Goal: Check status

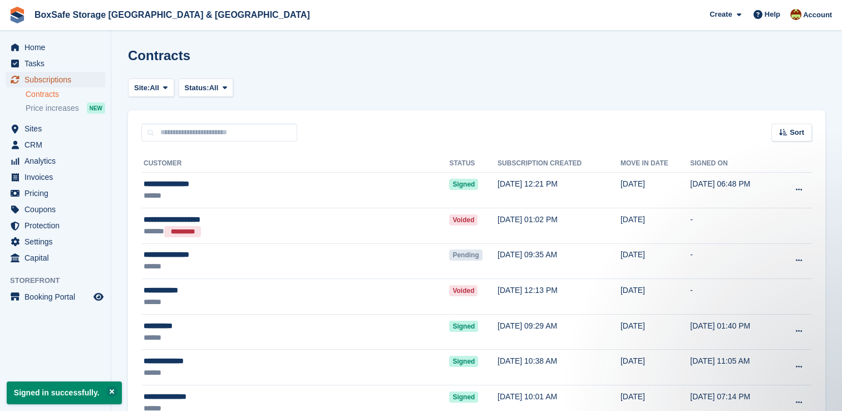
click at [72, 77] on span "Subscriptions" at bounding box center [57, 80] width 67 height 16
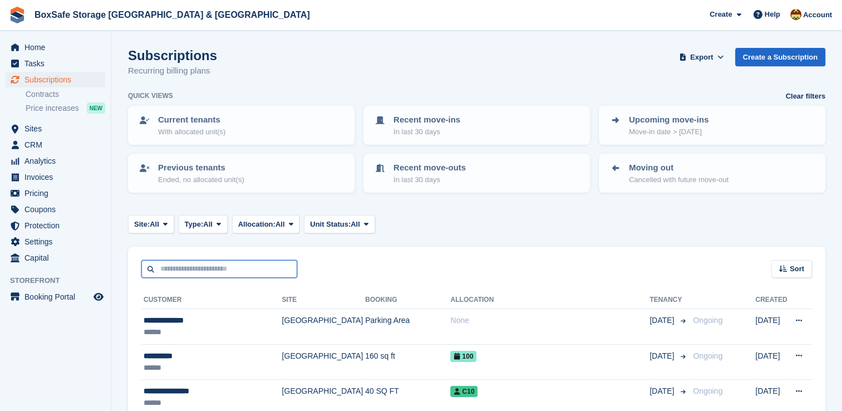
click at [186, 270] on input "text" at bounding box center [219, 269] width 156 height 18
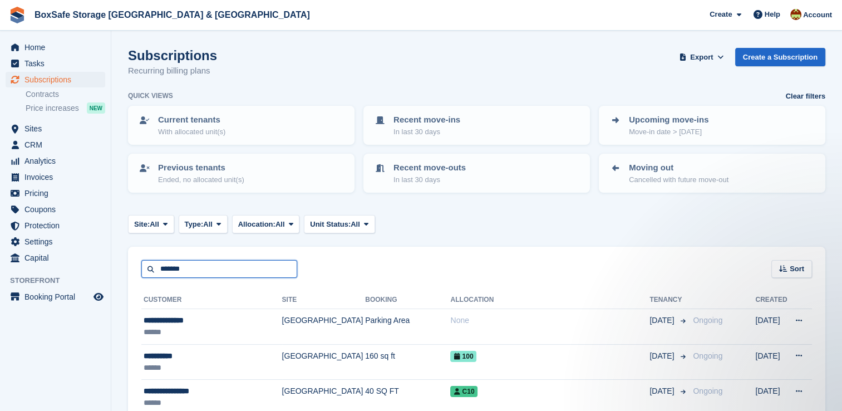
type input "*******"
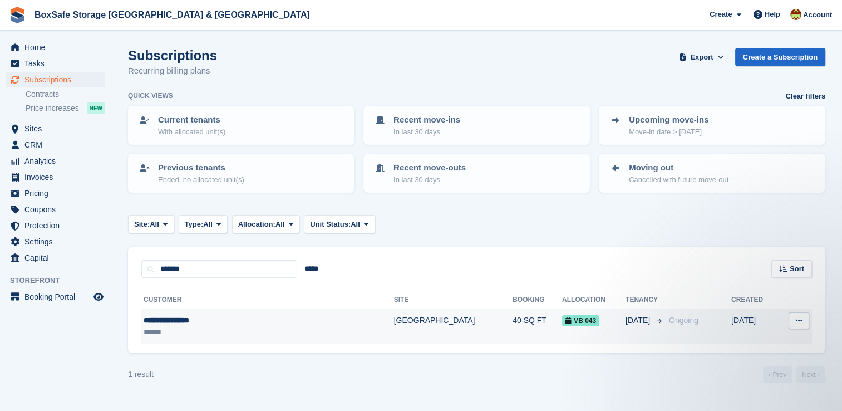
click at [394, 328] on td "[GEOGRAPHIC_DATA]" at bounding box center [453, 326] width 119 height 35
